Goal: Navigation & Orientation: Find specific page/section

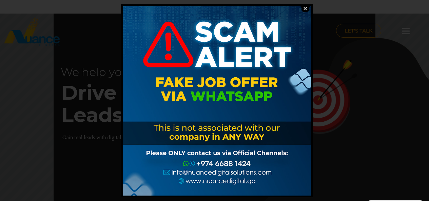
click at [402, 77] on div at bounding box center [214, 100] width 429 height 201
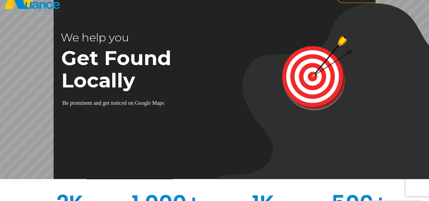
scroll to position [34, 0]
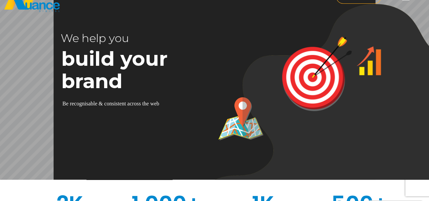
click at [370, 142] on img at bounding box center [319, 111] width 236 height 215
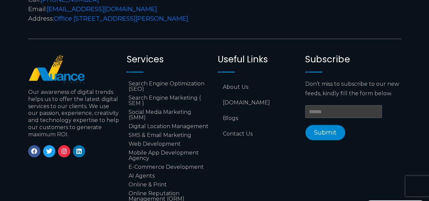
scroll to position [2846, 0]
